Goal: Task Accomplishment & Management: Manage account settings

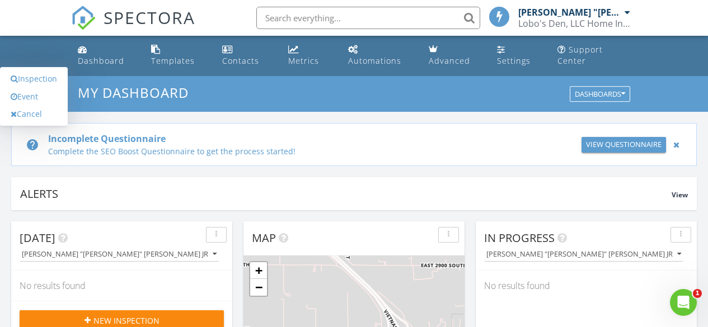
scroll to position [1036, 725]
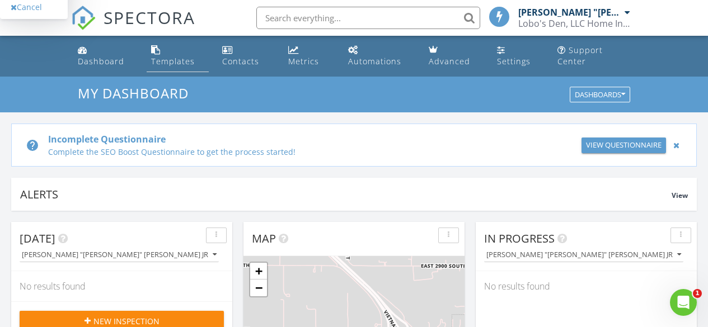
click at [170, 56] on div "Templates" at bounding box center [173, 61] width 44 height 11
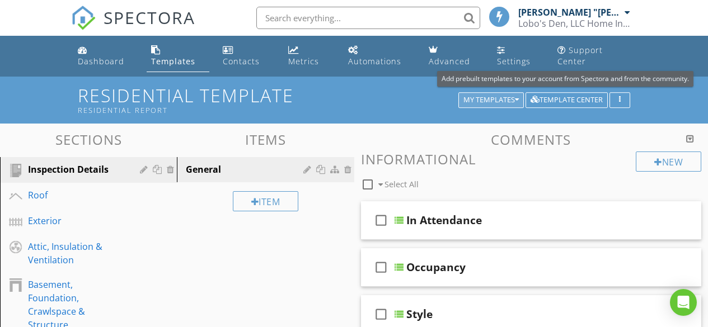
click at [487, 104] on div "My Templates" at bounding box center [490, 100] width 55 height 8
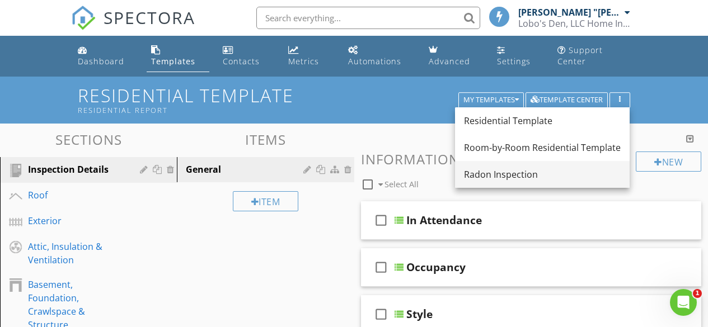
click at [497, 169] on div "Radon Inspection" at bounding box center [542, 174] width 157 height 13
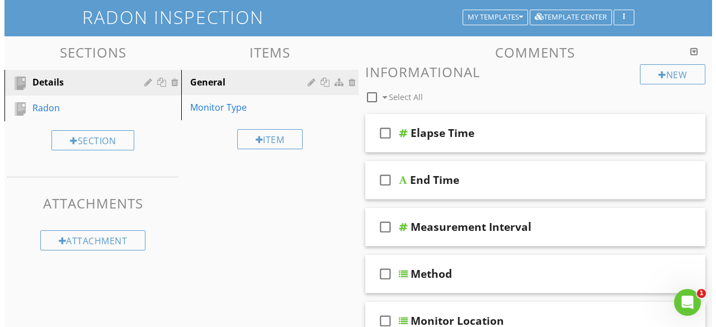
scroll to position [79, 0]
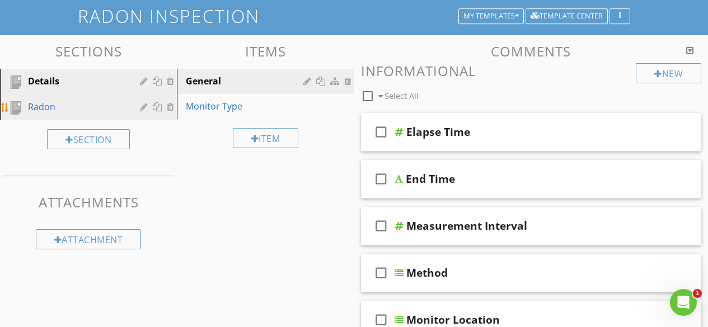
click at [143, 109] on div at bounding box center [145, 106] width 11 height 9
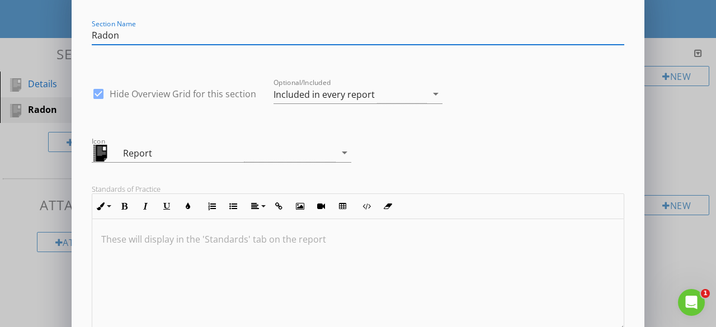
scroll to position [28, 0]
click at [318, 151] on div "Report" at bounding box center [214, 152] width 244 height 18
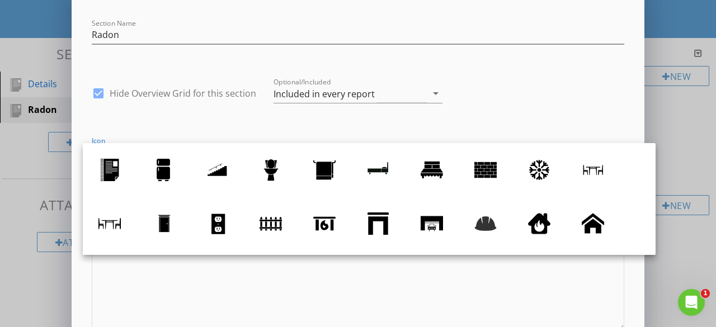
click at [234, 116] on div "Edit Section Section Name Radon check_box Hide Overview Grid for this section O…" at bounding box center [358, 236] width 546 height 503
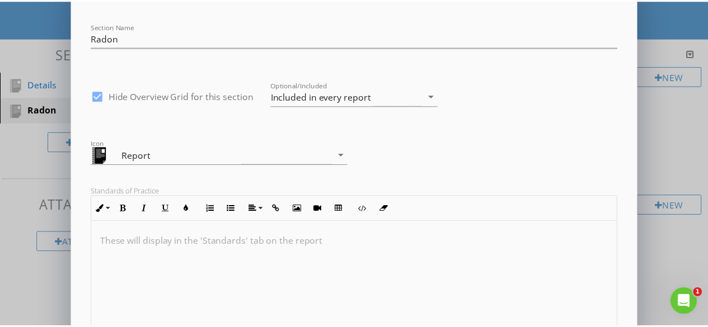
scroll to position [0, 0]
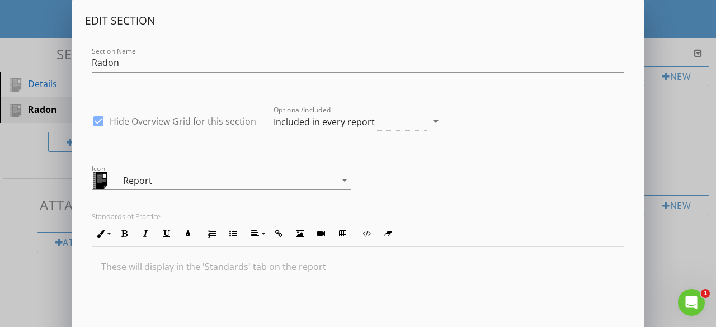
click at [669, 28] on div "Edit Section Section Name Radon check_box Hide Overview Grid for this section O…" at bounding box center [358, 296] width 716 height 593
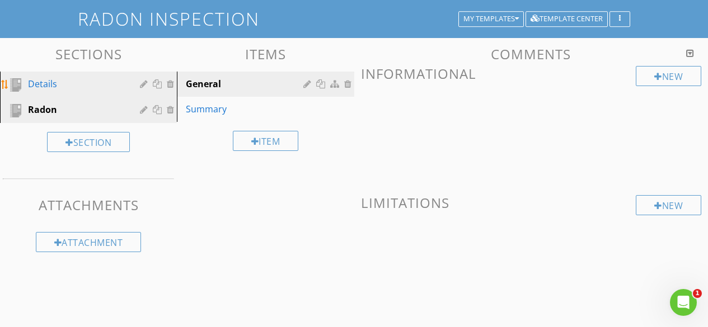
click at [84, 77] on link "Details" at bounding box center [89, 85] width 173 height 26
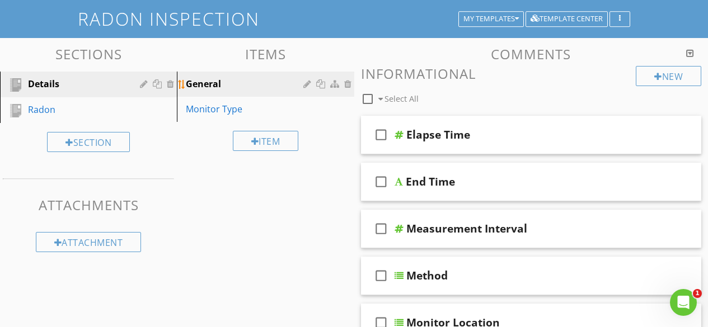
click at [229, 78] on div "General" at bounding box center [246, 83] width 120 height 13
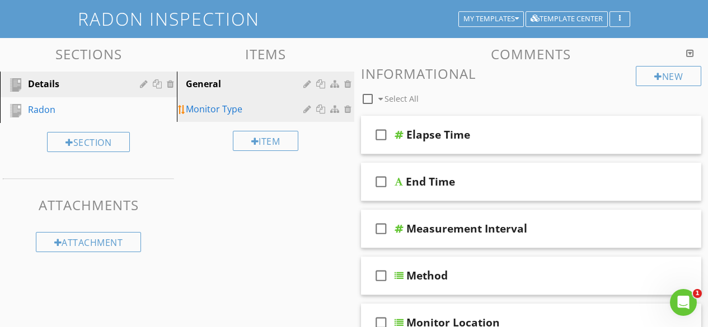
click at [267, 105] on div "Monitor Type" at bounding box center [246, 108] width 120 height 13
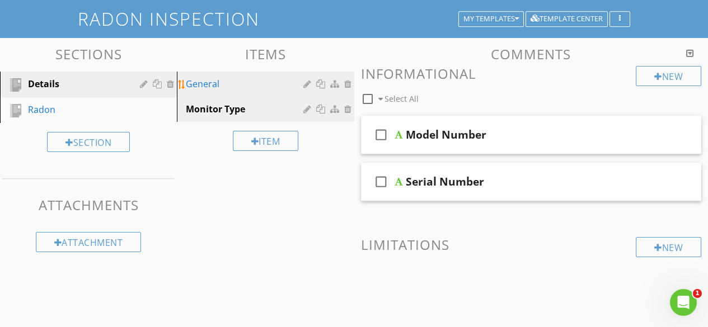
click at [226, 81] on div "General" at bounding box center [246, 83] width 120 height 13
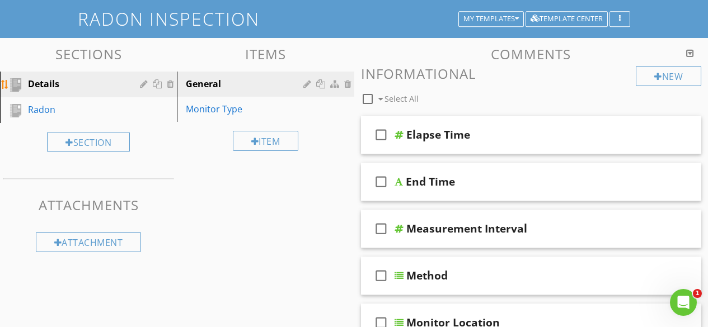
click at [131, 78] on div "Details" at bounding box center [97, 84] width 138 height 15
click at [90, 78] on div "Details" at bounding box center [76, 83] width 96 height 13
click at [240, 82] on div "General" at bounding box center [246, 83] width 120 height 13
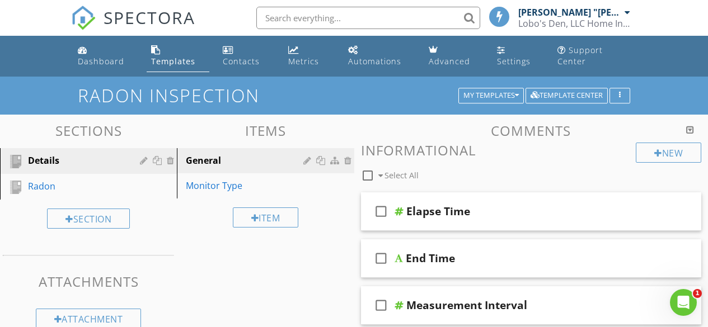
click at [175, 8] on span "SPECTORA" at bounding box center [150, 17] width 92 height 23
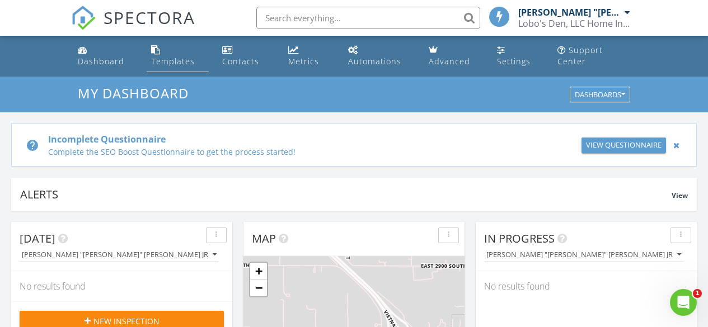
click at [158, 67] on link "Templates" at bounding box center [178, 56] width 62 height 32
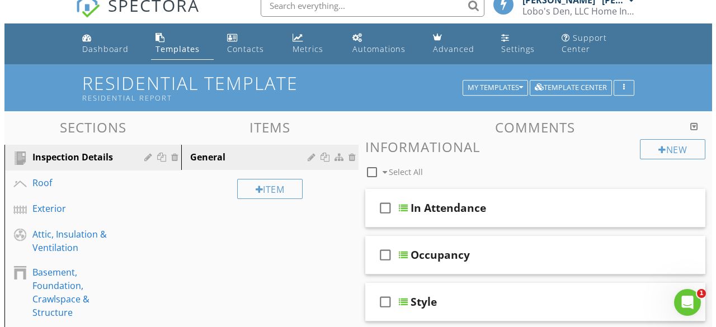
scroll to position [11, 0]
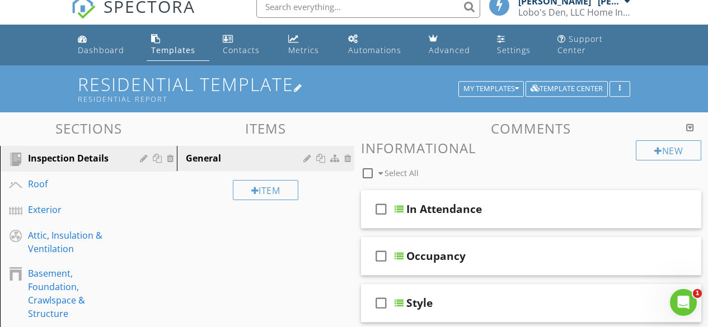
click at [303, 83] on div at bounding box center [298, 87] width 9 height 9
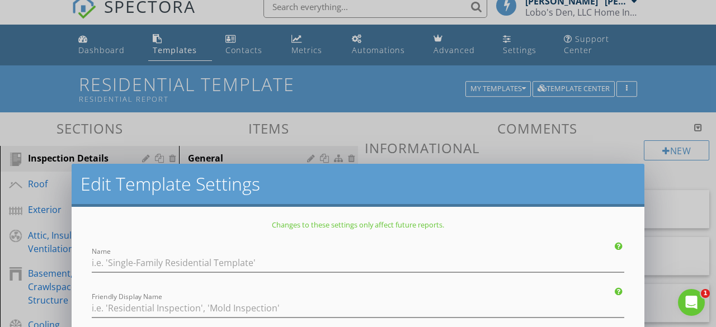
type input "Residential Template"
type input "Residential Report"
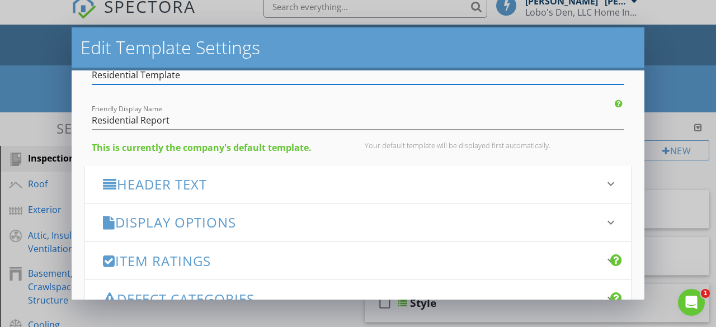
scroll to position [52, 0]
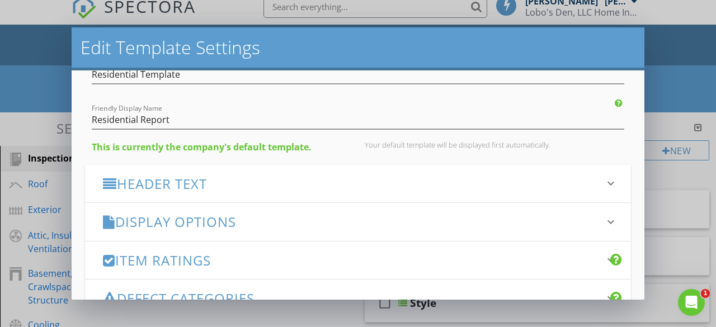
click at [257, 184] on h3 "Header Text" at bounding box center [351, 183] width 497 height 15
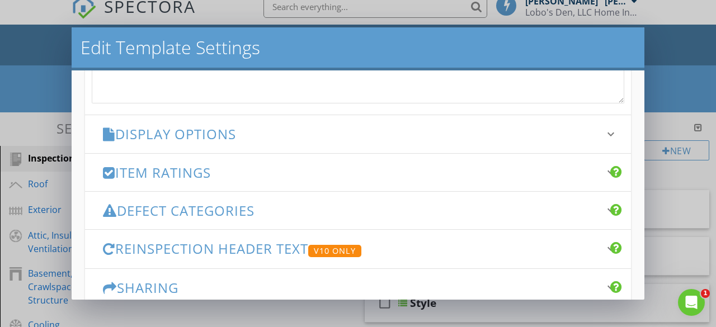
scroll to position [465, 0]
click at [604, 132] on icon "keyboard_arrow_down" at bounding box center [610, 133] width 13 height 13
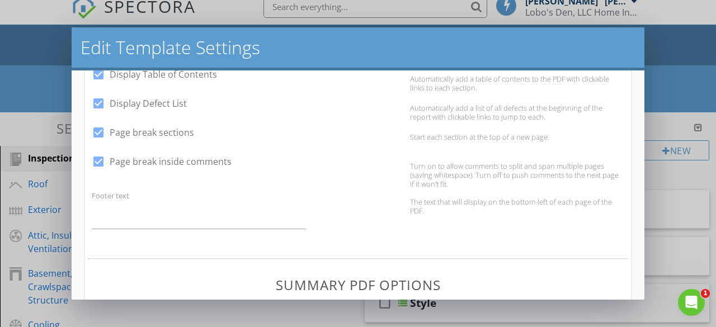
drag, startPoint x: 598, startPoint y: 132, endPoint x: 567, endPoint y: 140, distance: 31.8
click at [567, 140] on div "check_box Page break sections Start each section at the top of a new page." at bounding box center [358, 138] width 546 height 29
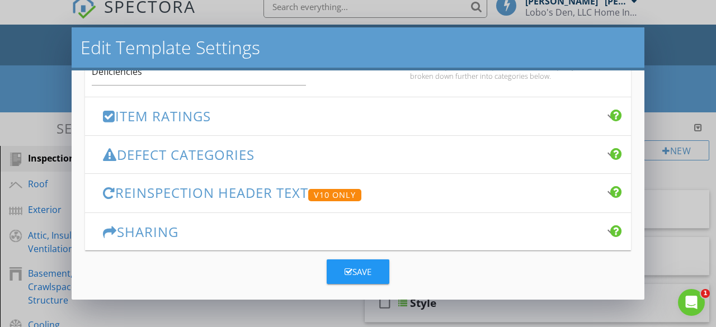
scroll to position [826, 0]
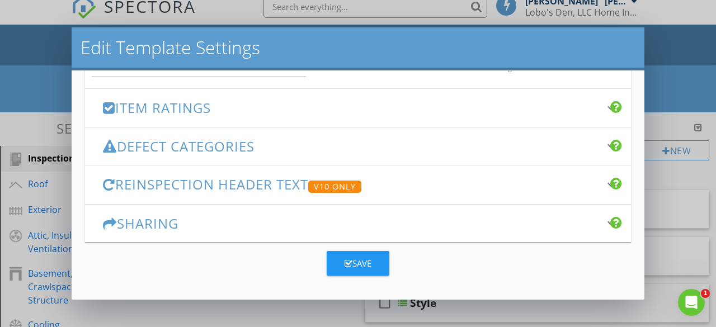
click at [610, 112] on div at bounding box center [616, 106] width 12 height 13
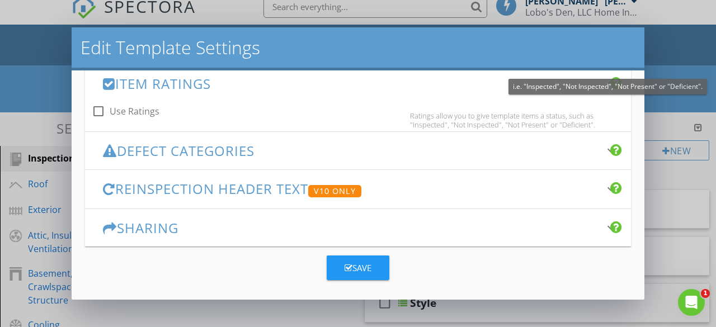
scroll to position [223, 0]
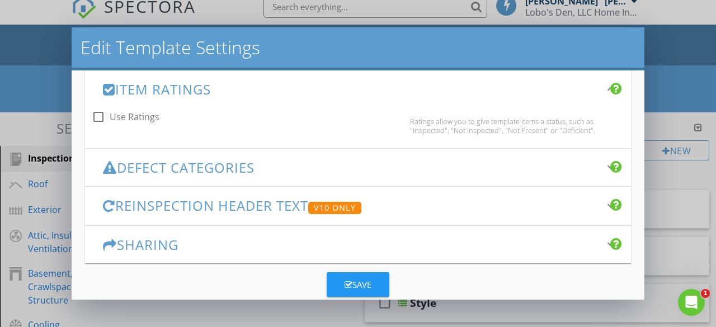
click at [656, 80] on div "Edit Template Settings Changes to these settings only affect future reports. Na…" at bounding box center [358, 163] width 716 height 327
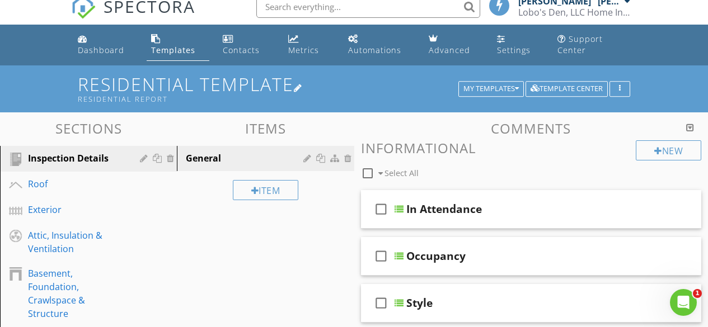
click at [303, 90] on div at bounding box center [298, 87] width 9 height 9
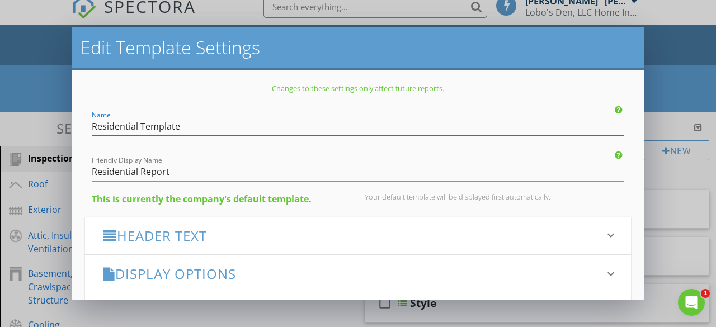
scroll to position [204, 0]
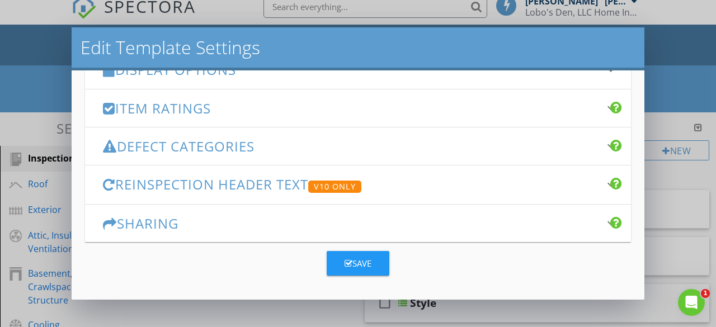
click at [218, 144] on h3 "Defect Categories" at bounding box center [351, 146] width 497 height 15
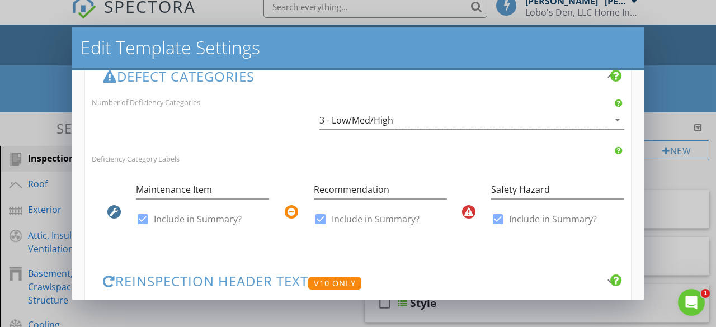
scroll to position [275, 0]
click at [598, 120] on div "3 - Low/Med/High" at bounding box center [463, 119] width 289 height 18
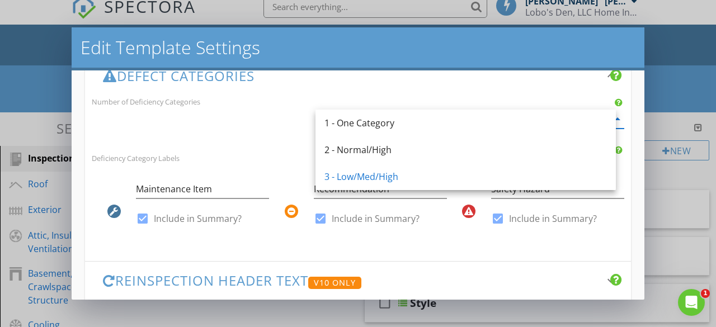
click at [236, 134] on div "Number of Deficiency Categories 3 - Low/Med/High arrow_drop_down" at bounding box center [358, 117] width 546 height 45
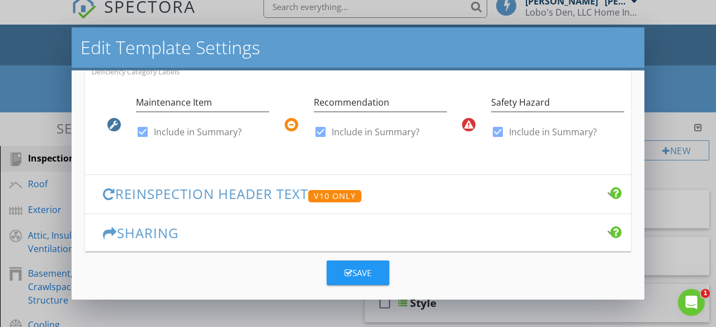
scroll to position [371, 0]
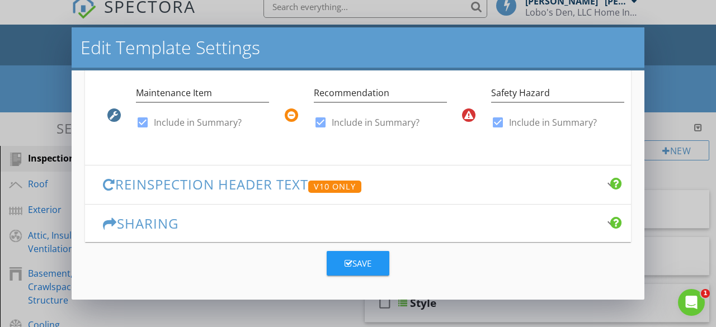
click at [236, 183] on h3 "Reinspection Header Text V10 Only" at bounding box center [351, 185] width 497 height 16
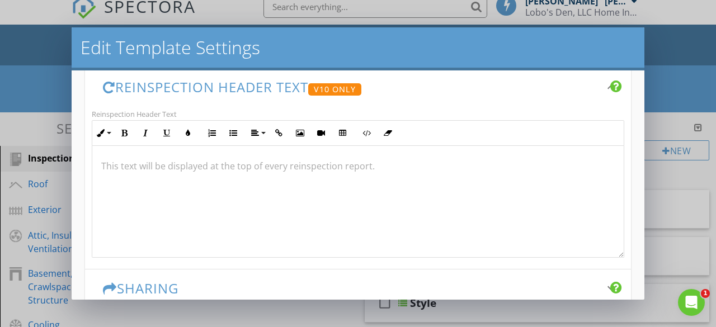
scroll to position [1, 0]
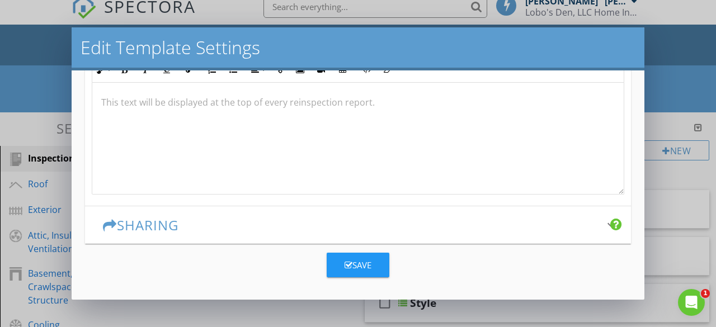
click at [229, 216] on div "Sharing keyboard_arrow_down" at bounding box center [358, 224] width 546 height 37
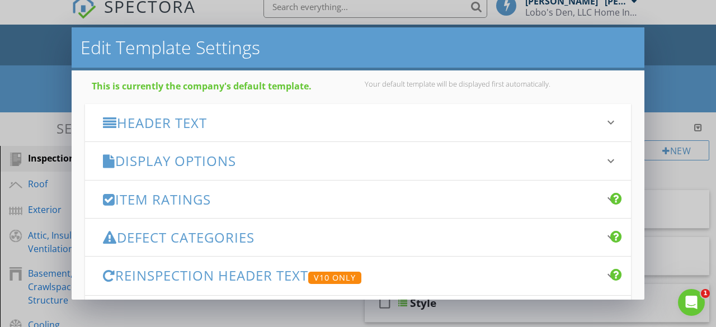
scroll to position [112, 0]
click at [255, 152] on div "Display Options keyboard_arrow_down" at bounding box center [358, 161] width 546 height 37
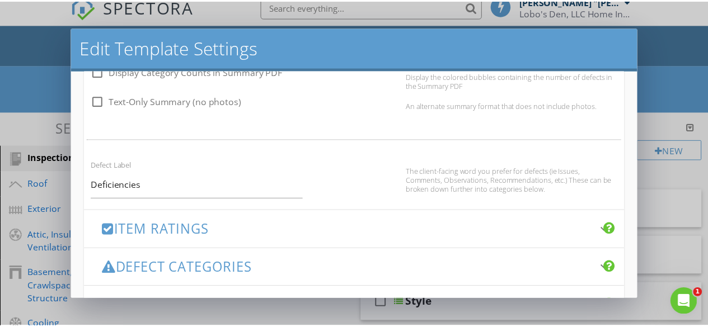
scroll to position [715, 0]
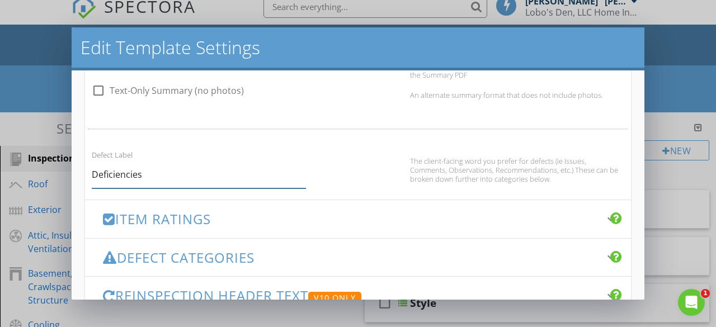
click at [191, 179] on input "Deficiencies" at bounding box center [199, 174] width 214 height 27
type input "Deficiencies/Observations"
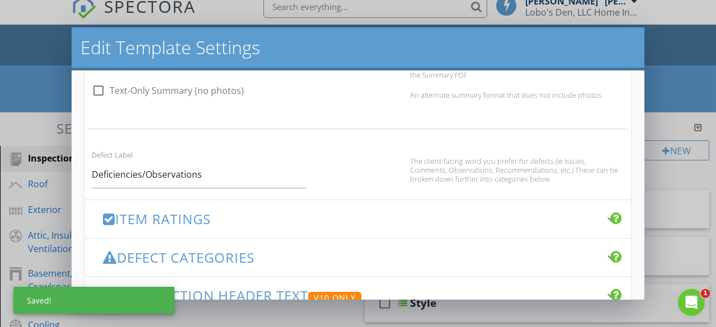
click at [681, 74] on div "Edit Template Settings Changes to these settings only affect future reports. Na…" at bounding box center [358, 163] width 716 height 327
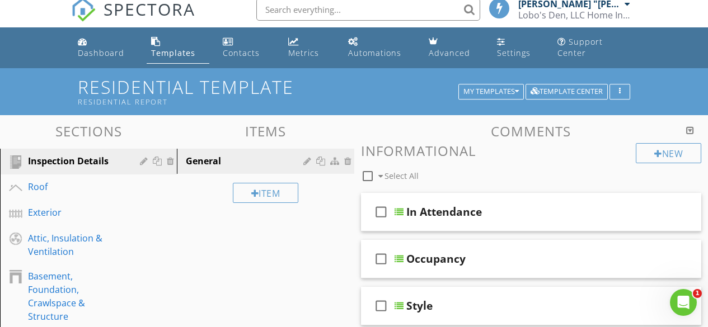
scroll to position [0, 0]
